Goal: Information Seeking & Learning: Learn about a topic

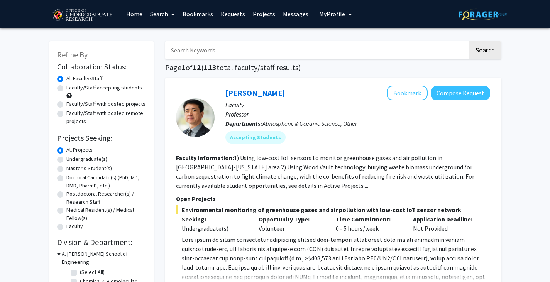
click at [238, 11] on link "Requests" at bounding box center [233, 13] width 32 height 27
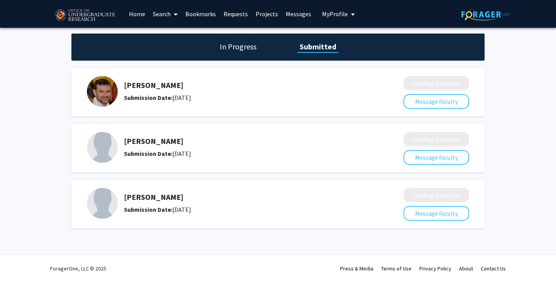
click at [235, 16] on link "Requests" at bounding box center [236, 13] width 32 height 27
click at [242, 49] on h1 "In Progress" at bounding box center [237, 46] width 41 height 11
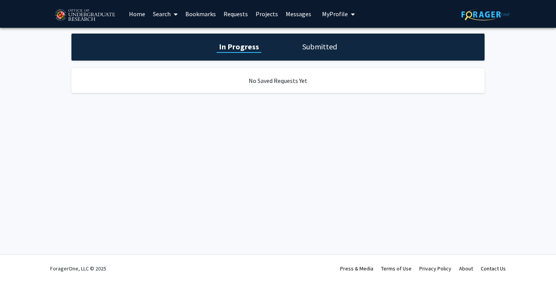
click at [328, 46] on h1 "Submitted" at bounding box center [319, 46] width 39 height 11
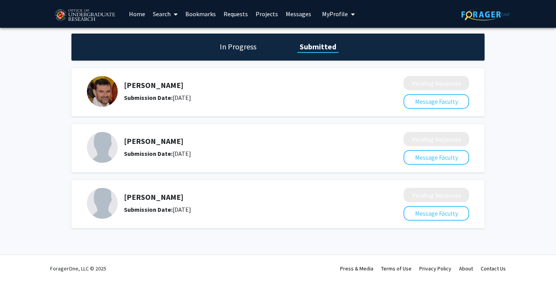
click at [135, 85] on h5 "[PERSON_NAME]" at bounding box center [243, 85] width 238 height 9
click at [107, 87] on img at bounding box center [102, 91] width 31 height 31
click at [145, 102] on div "Submission Date: [DATE]" at bounding box center [243, 97] width 238 height 9
click at [235, 42] on h1 "In Progress" at bounding box center [237, 46] width 41 height 11
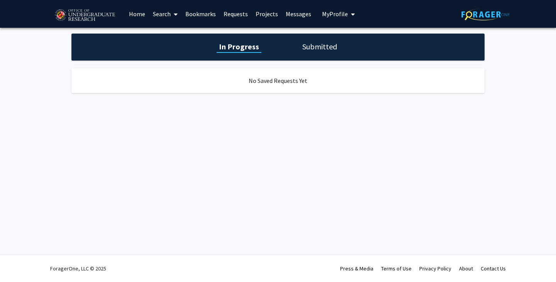
click at [241, 19] on link "Requests" at bounding box center [236, 13] width 32 height 27
click at [233, 14] on link "Requests" at bounding box center [236, 13] width 32 height 27
click at [231, 15] on link "Requests" at bounding box center [236, 13] width 32 height 27
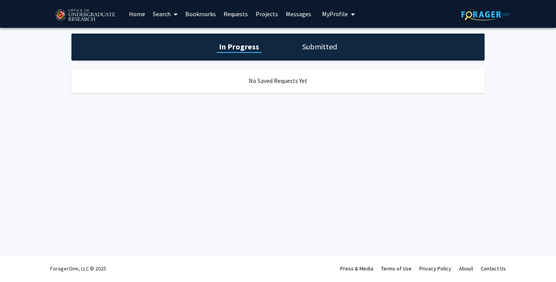
click at [263, 19] on link "Projects" at bounding box center [267, 13] width 30 height 27
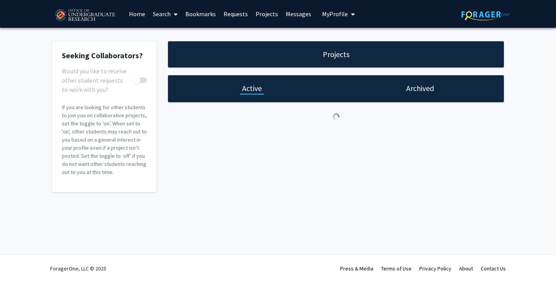
click at [296, 13] on link "Messages" at bounding box center [298, 13] width 33 height 27
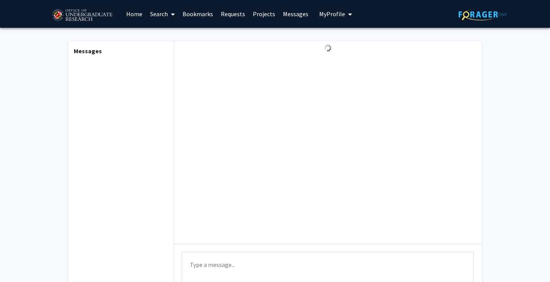
click at [322, 15] on span "My Profile" at bounding box center [332, 14] width 26 height 8
click at [195, 15] on link "Bookmarks" at bounding box center [198, 13] width 38 height 27
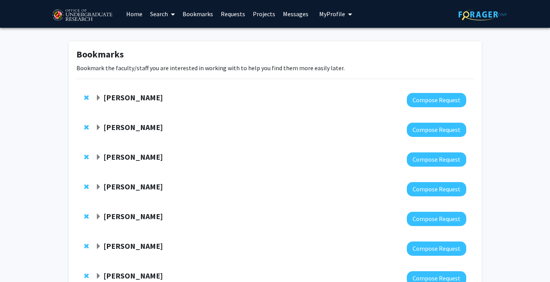
scroll to position [149, 0]
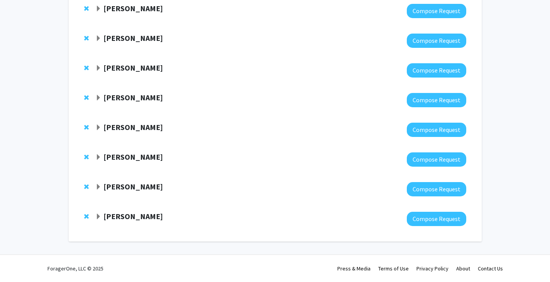
click at [123, 131] on strong "[PERSON_NAME]" at bounding box center [132, 127] width 59 height 10
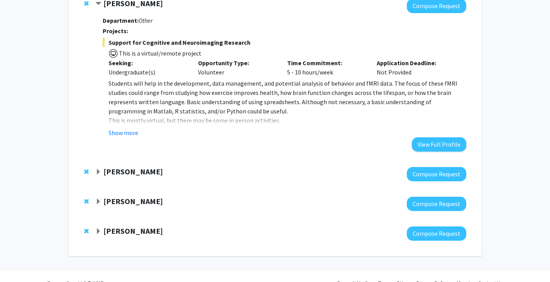
scroll to position [274, 0]
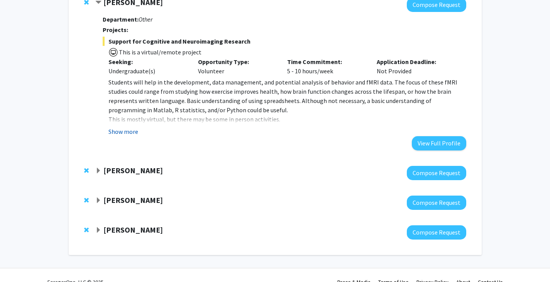
click at [118, 132] on button "Show more" at bounding box center [123, 131] width 30 height 9
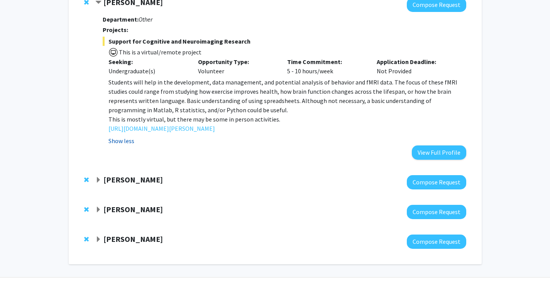
click at [119, 139] on button "Show less" at bounding box center [121, 140] width 26 height 9
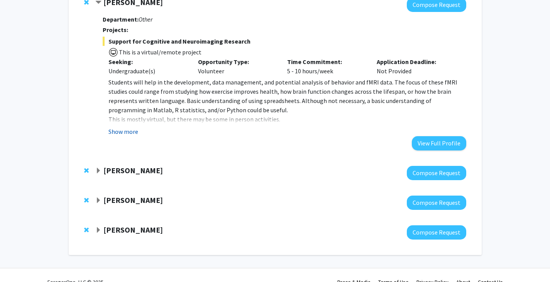
click at [123, 131] on button "Show more" at bounding box center [123, 131] width 30 height 9
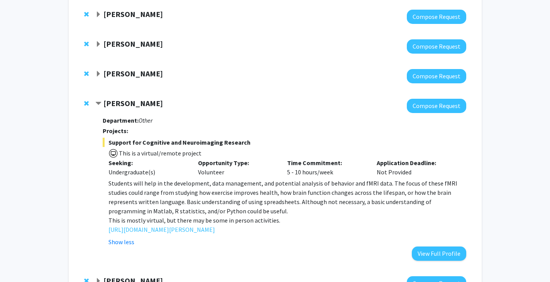
scroll to position [235, 0]
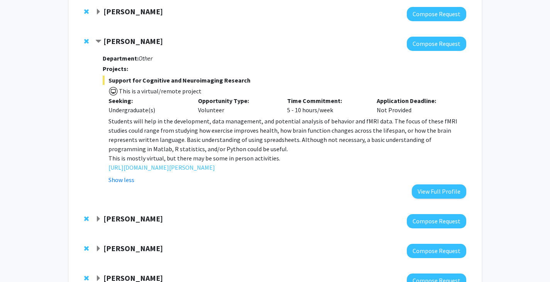
click at [209, 116] on div "Support for Cognitive and Neuroimaging Research This is a virtual/remote projec…" at bounding box center [284, 130] width 363 height 109
click at [128, 169] on link "[URL][DOMAIN_NAME][PERSON_NAME]" at bounding box center [161, 167] width 106 height 9
